Goal: Task Accomplishment & Management: Use online tool/utility

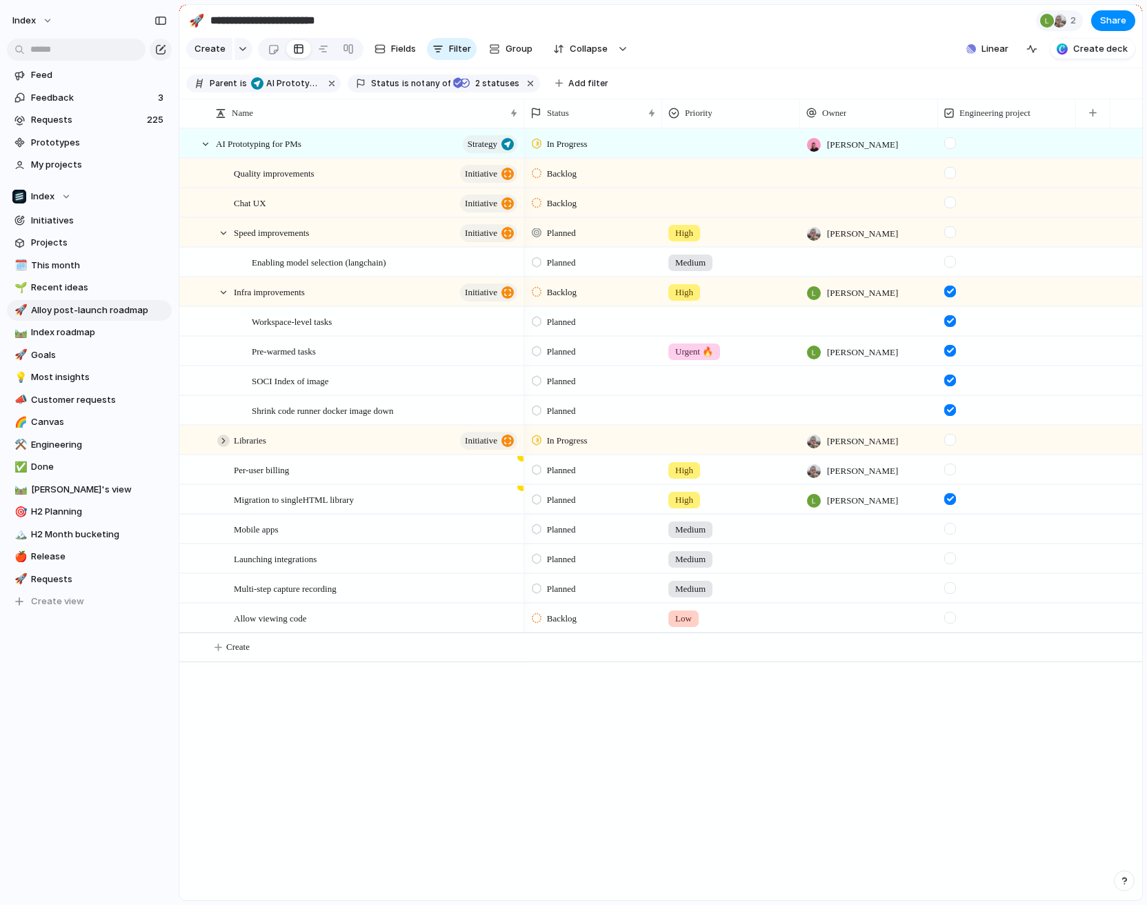
click at [228, 438] on div at bounding box center [223, 440] width 12 height 12
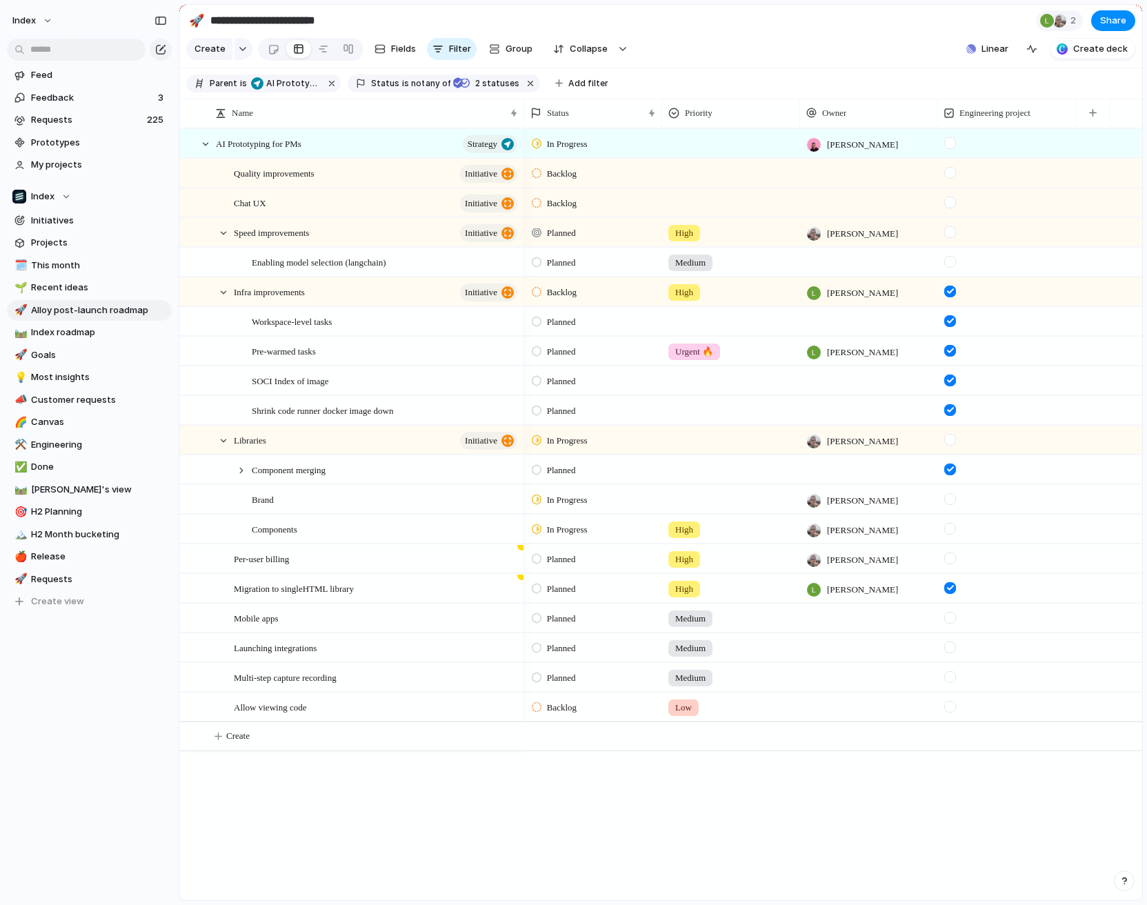
click at [548, 290] on span "Backlog" at bounding box center [562, 292] width 30 height 14
click at [567, 354] on span "Planned" at bounding box center [564, 350] width 35 height 14
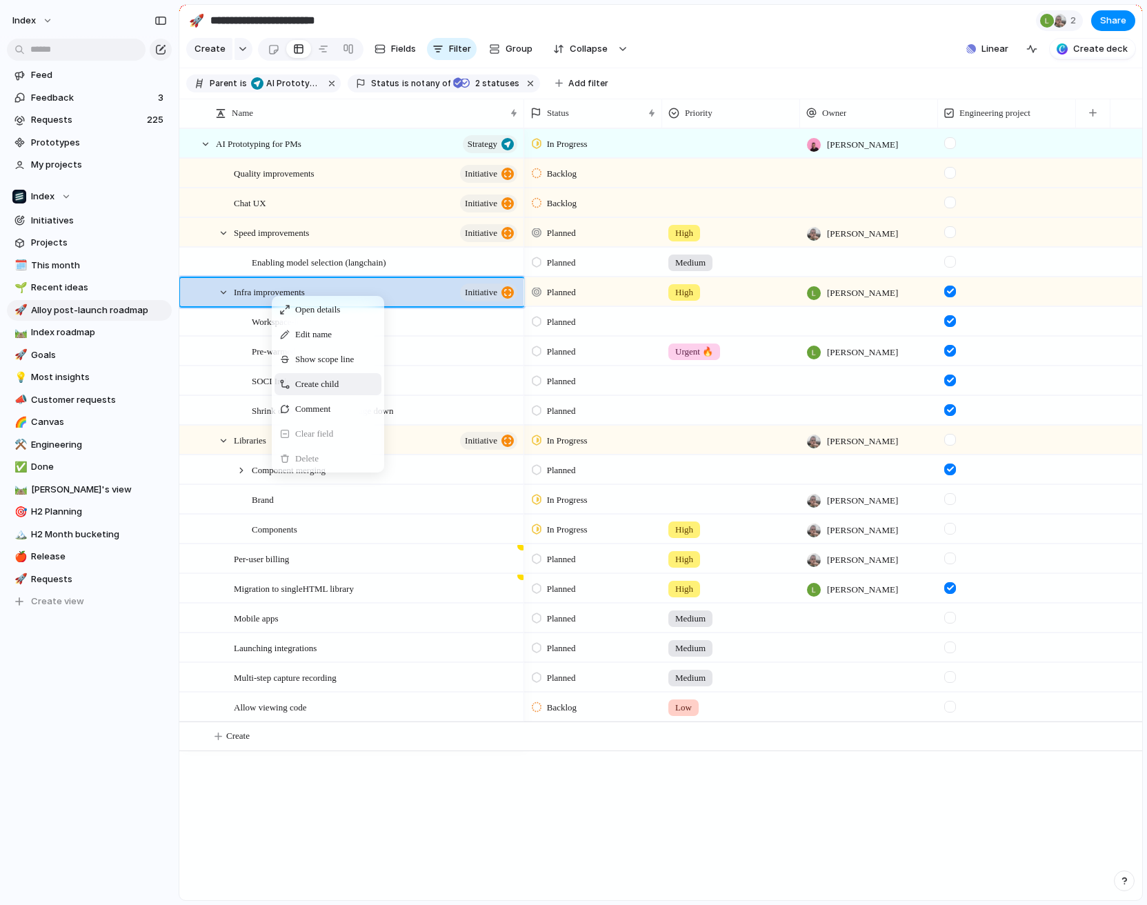
click at [300, 384] on span "Create child" at bounding box center [316, 384] width 43 height 14
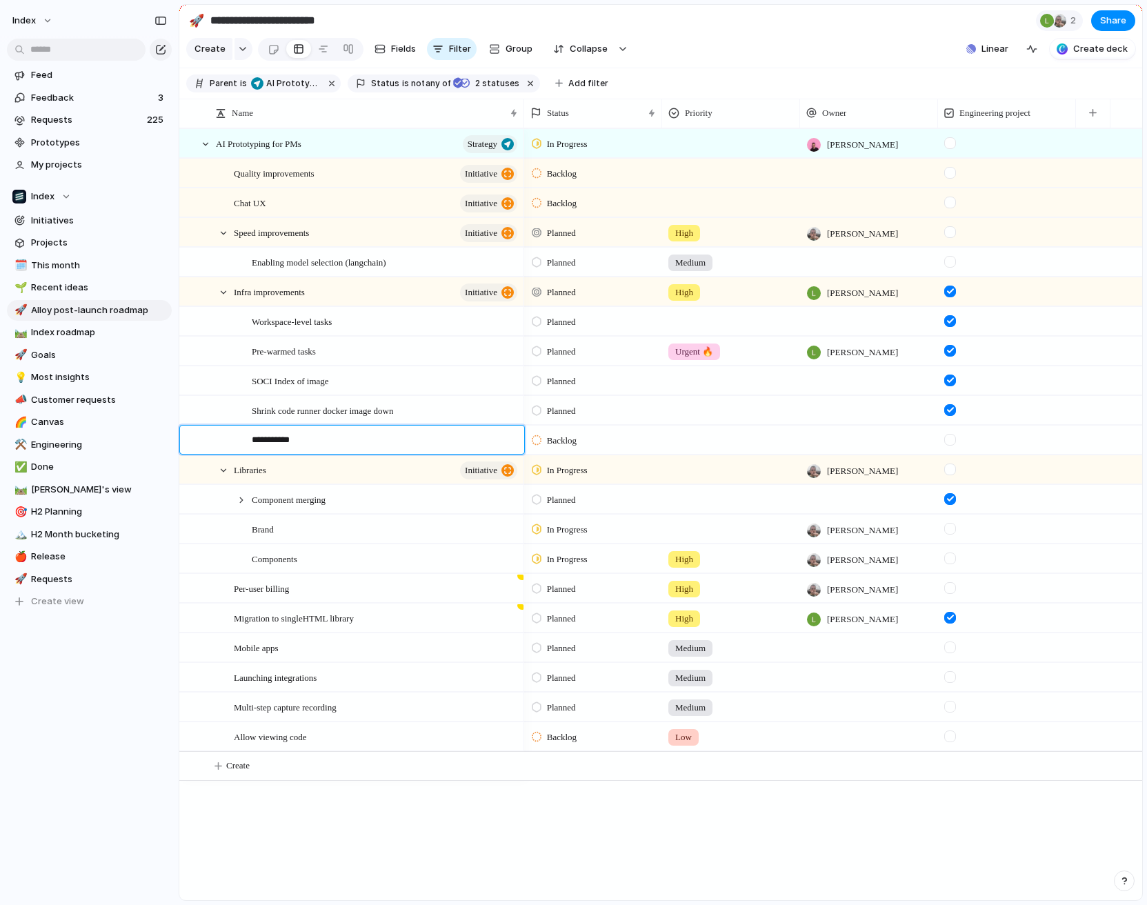
type textarea "**********"
click at [320, 443] on div at bounding box center [386, 440] width 268 height 28
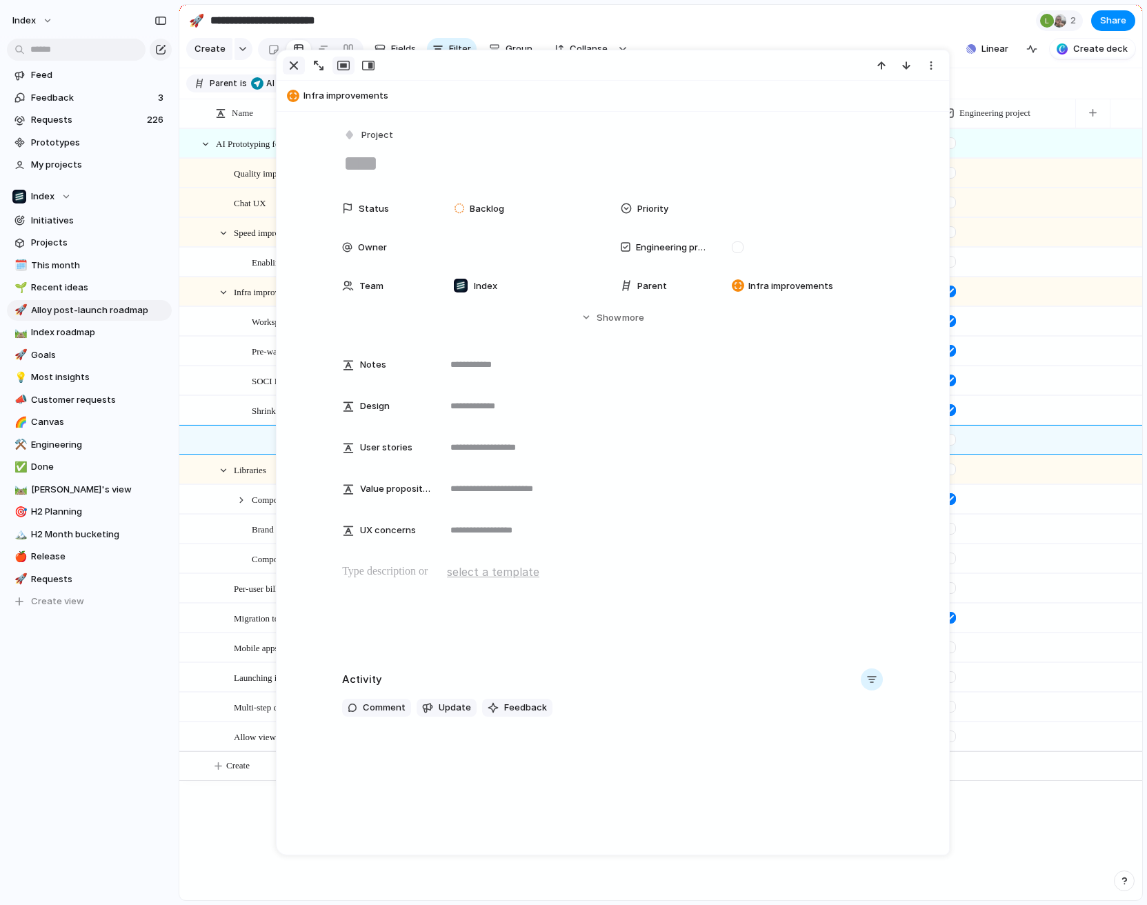
click at [286, 65] on div "button" at bounding box center [293, 65] width 17 height 17
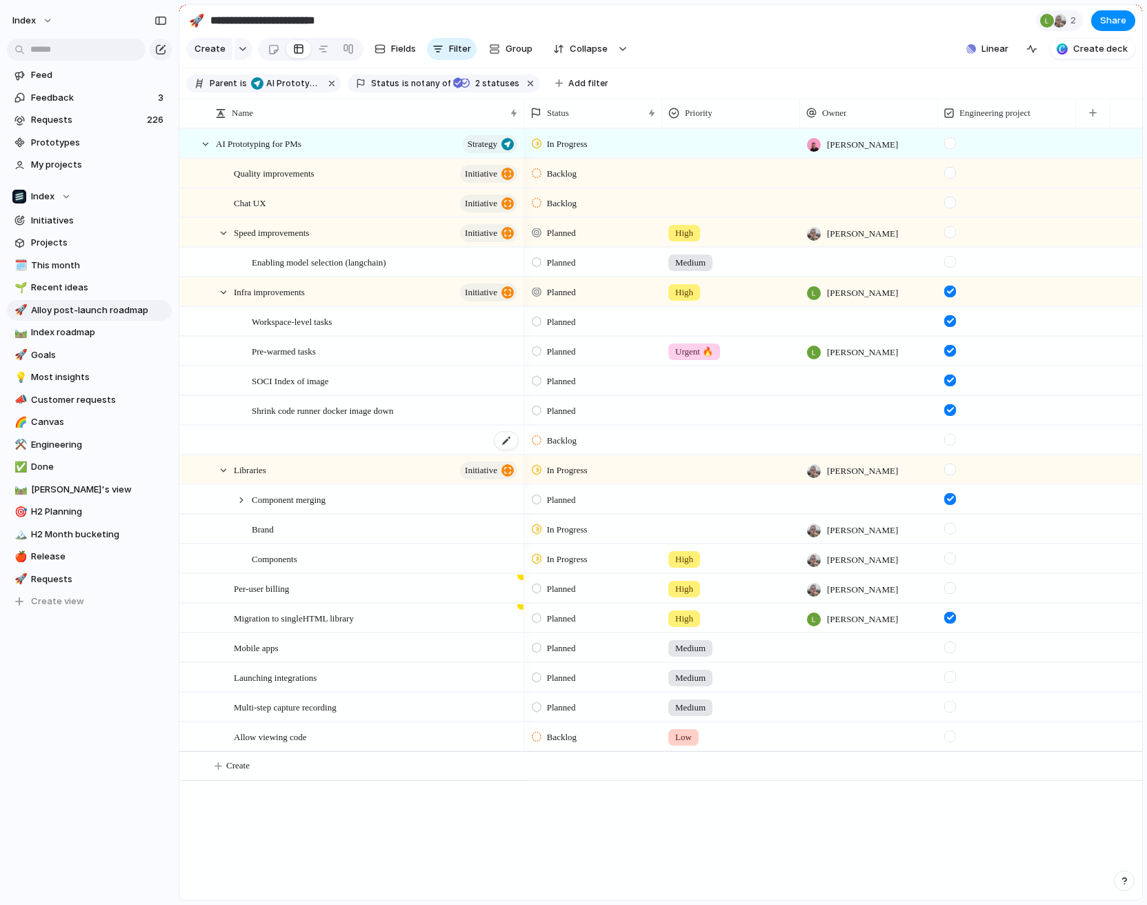
click at [279, 440] on div at bounding box center [386, 440] width 268 height 28
type textarea "**********"
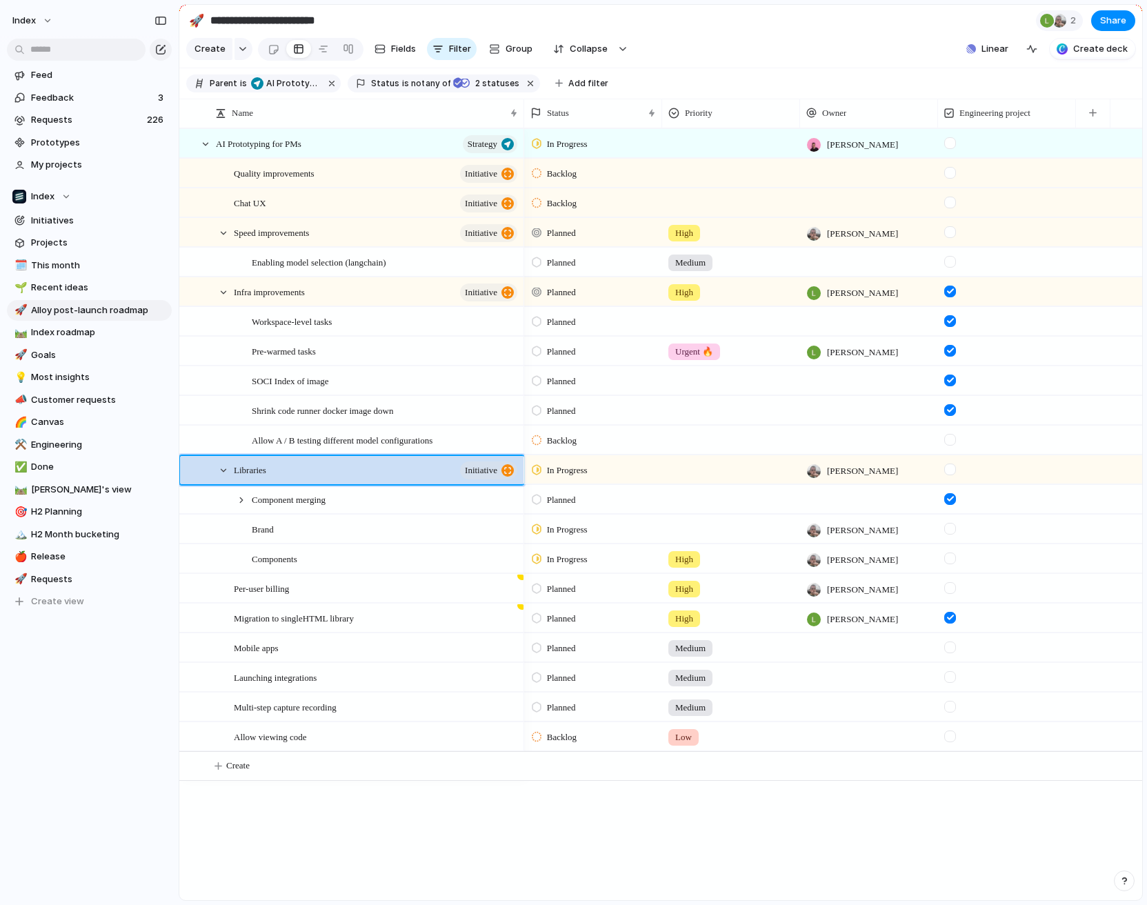
click at [587, 441] on div "Backlog" at bounding box center [593, 438] width 137 height 24
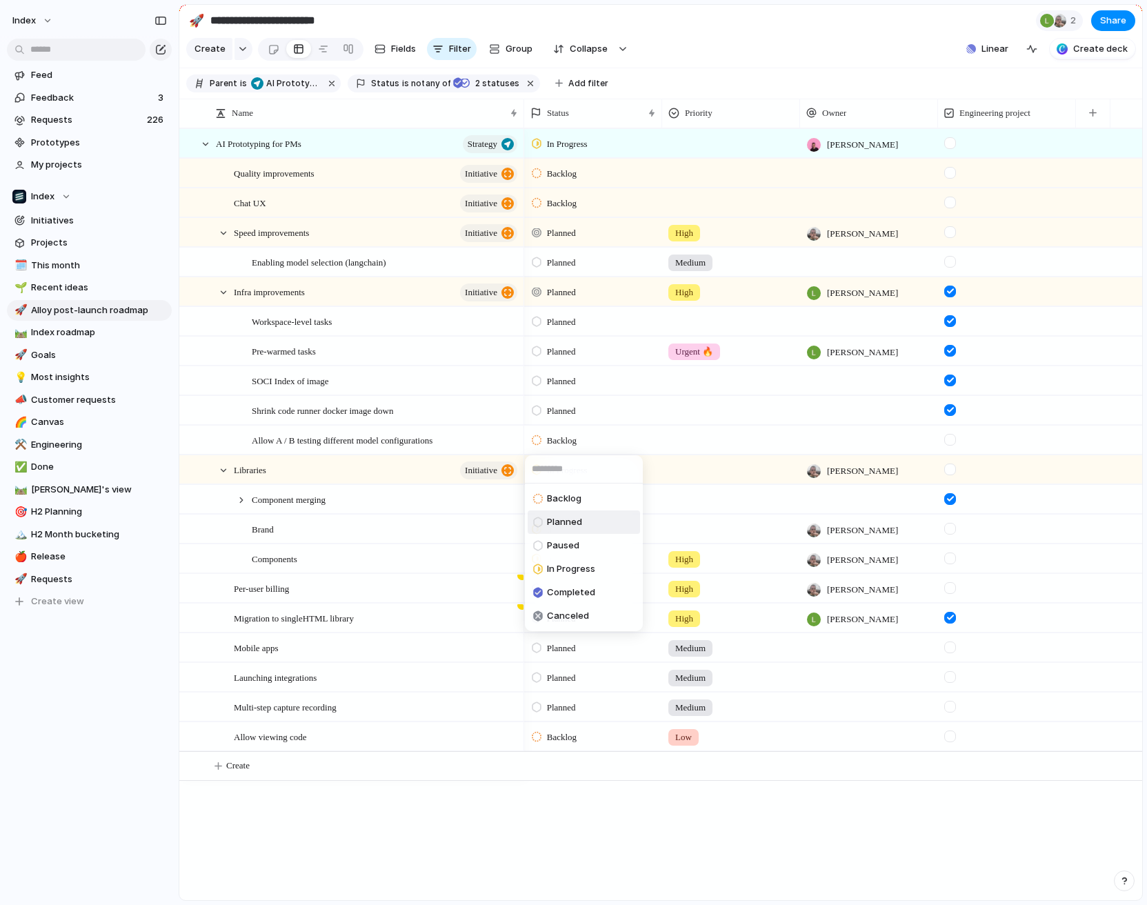
click at [576, 519] on span "Planned" at bounding box center [564, 522] width 35 height 14
click at [830, 445] on div at bounding box center [869, 439] width 138 height 28
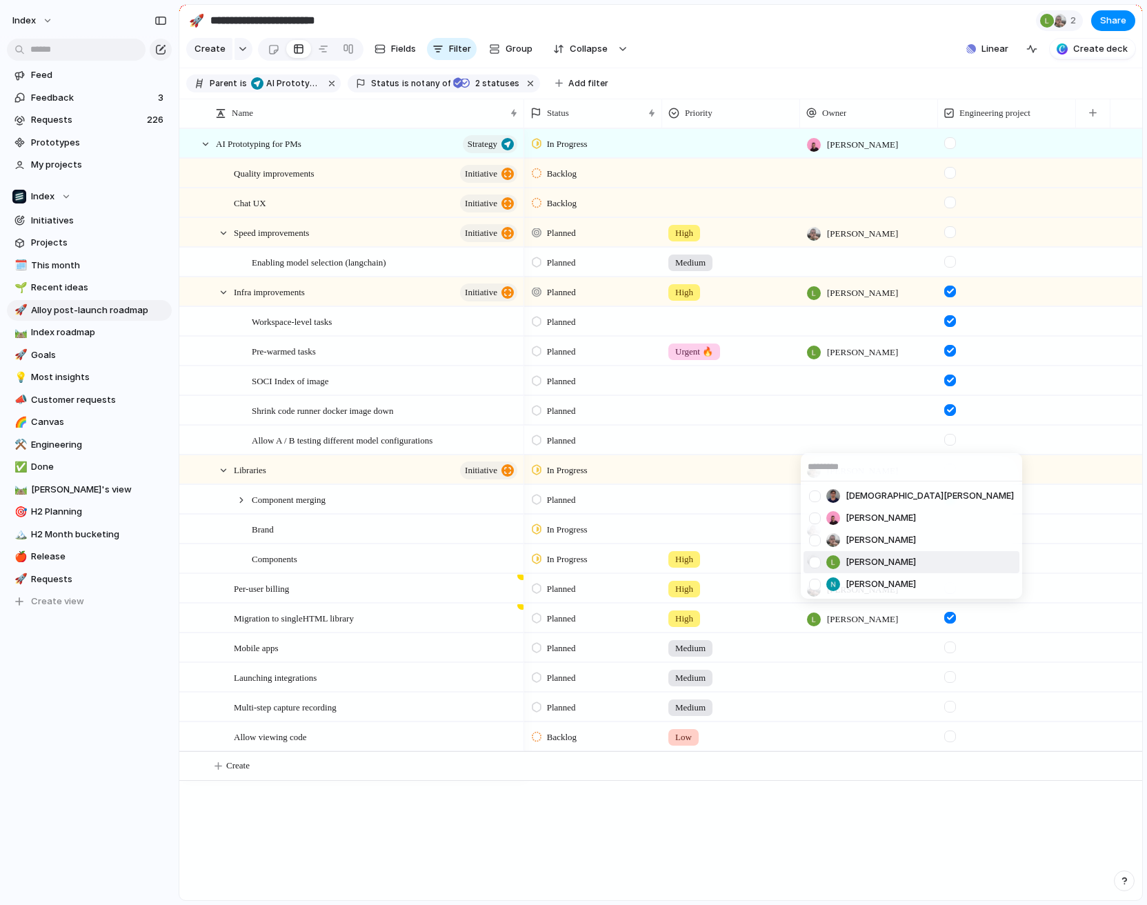
click at [867, 560] on span "[PERSON_NAME]" at bounding box center [880, 562] width 70 height 14
